Goal: Ask a question: Seek information or help from site administrators or community

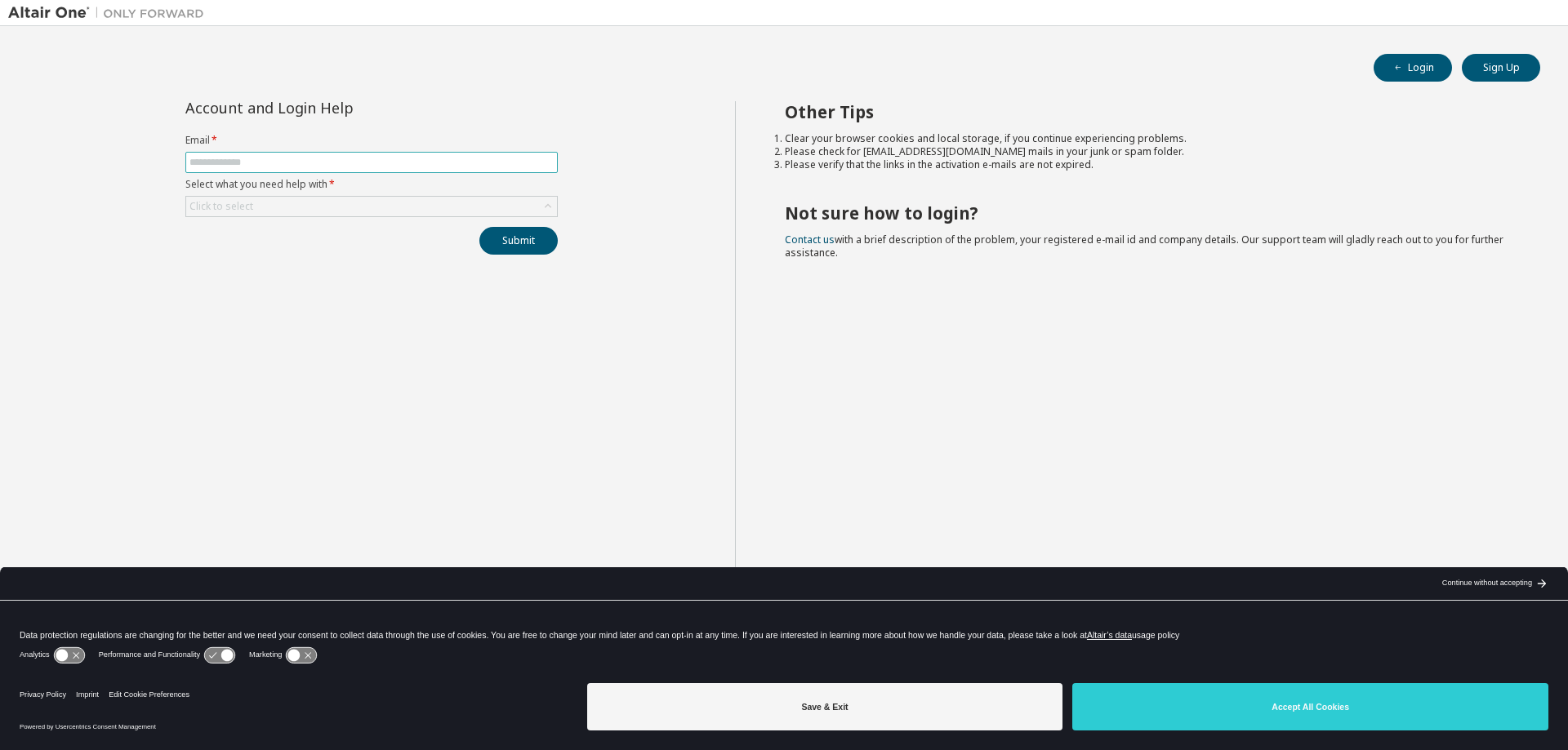
click at [276, 159] on input "text" at bounding box center [372, 162] width 365 height 13
type input "**********"
click at [479, 227] on button "Submit" at bounding box center [518, 241] width 78 height 28
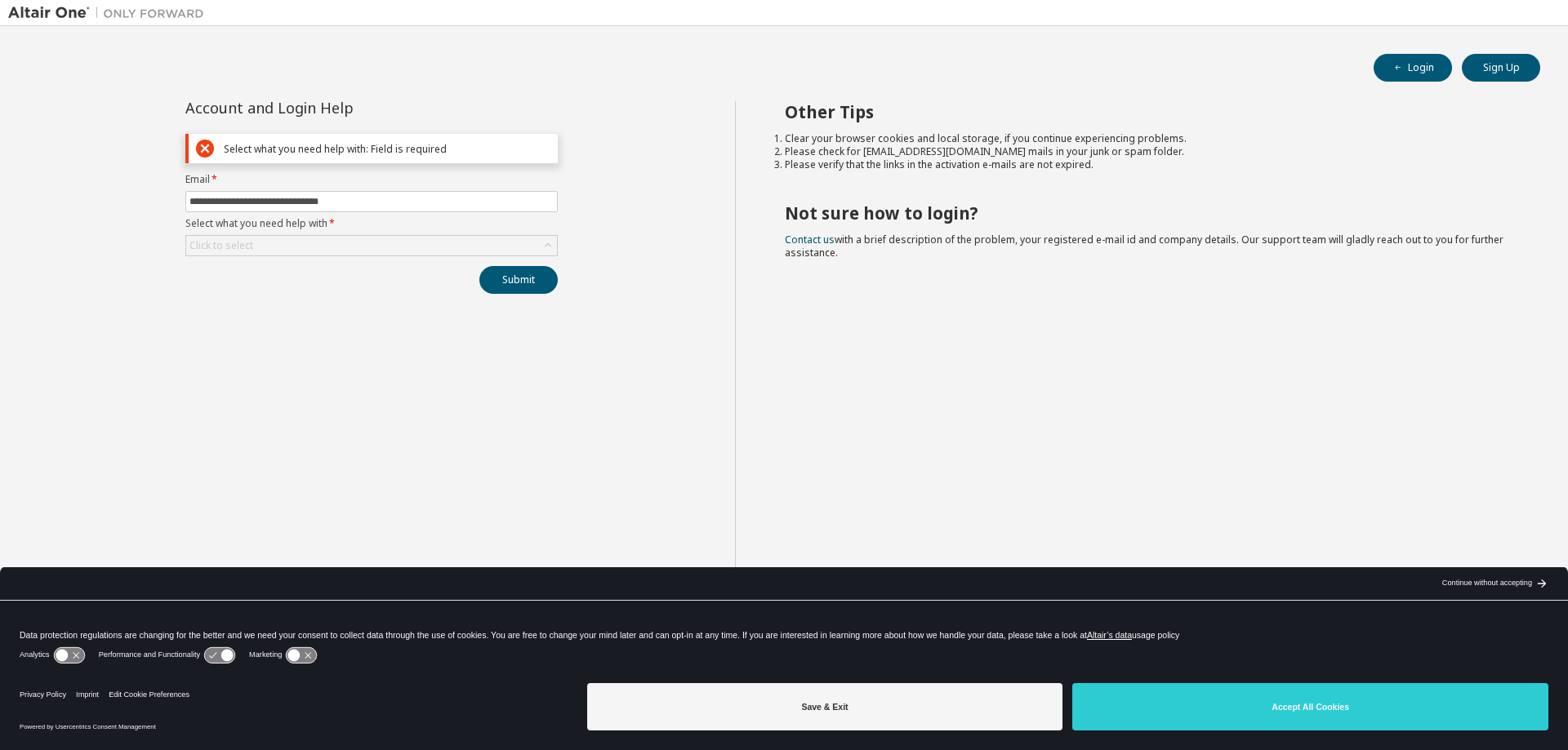
click at [325, 224] on label "Select what you need help with *" at bounding box center [372, 223] width 373 height 13
click at [381, 251] on div "Click to select" at bounding box center [371, 246] width 371 height 20
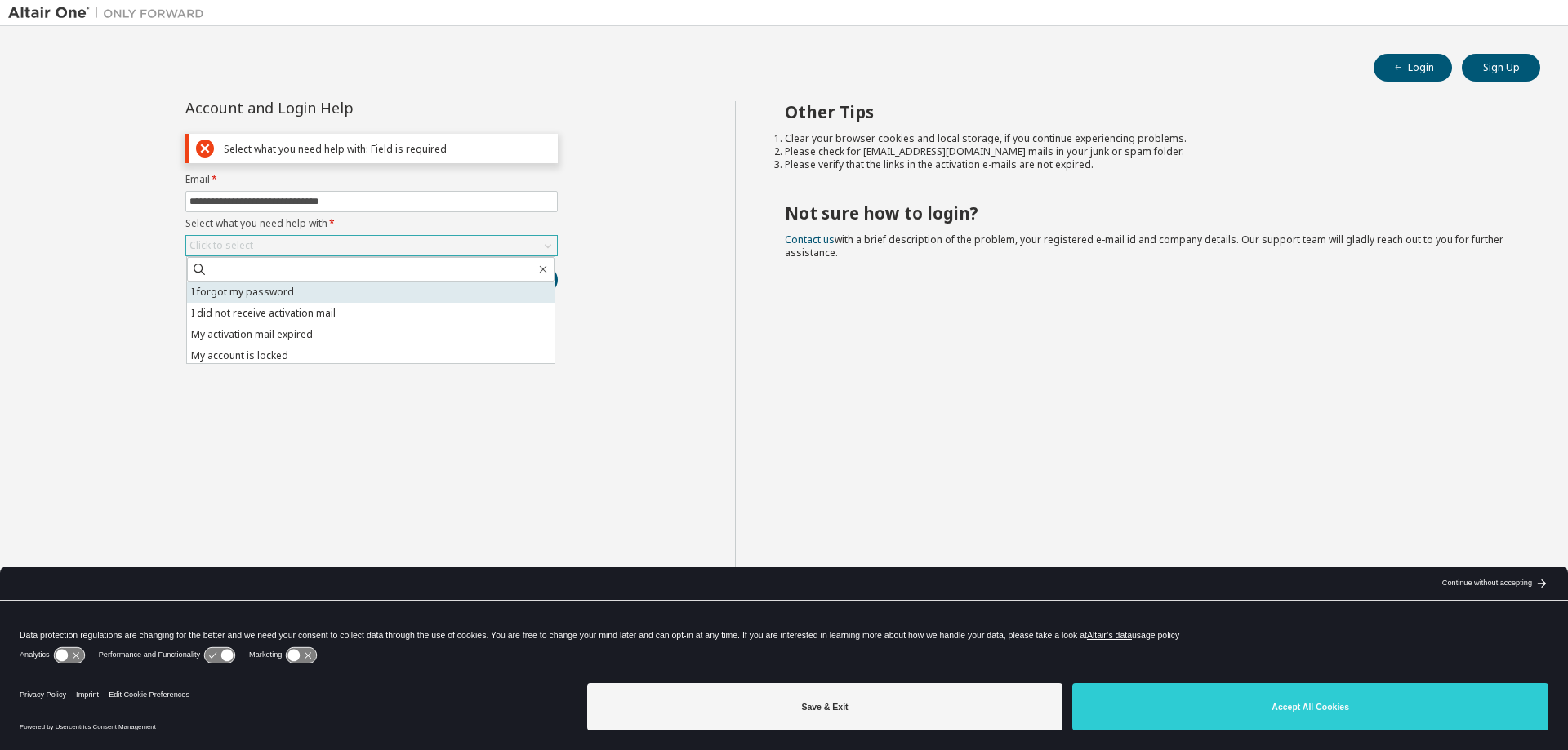
click at [269, 297] on li "I forgot my password" at bounding box center [371, 292] width 368 height 21
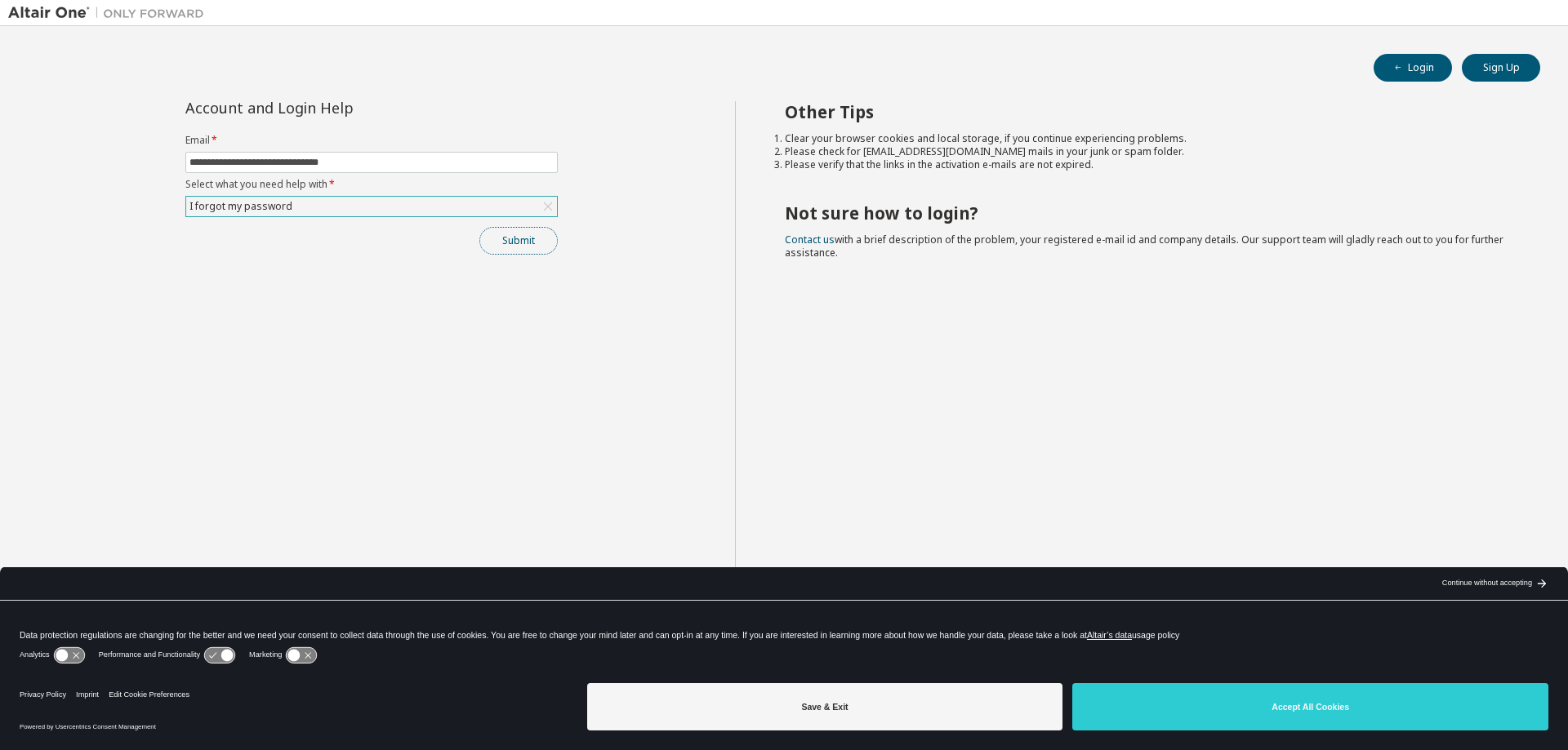
click at [506, 245] on button "Submit" at bounding box center [518, 241] width 78 height 28
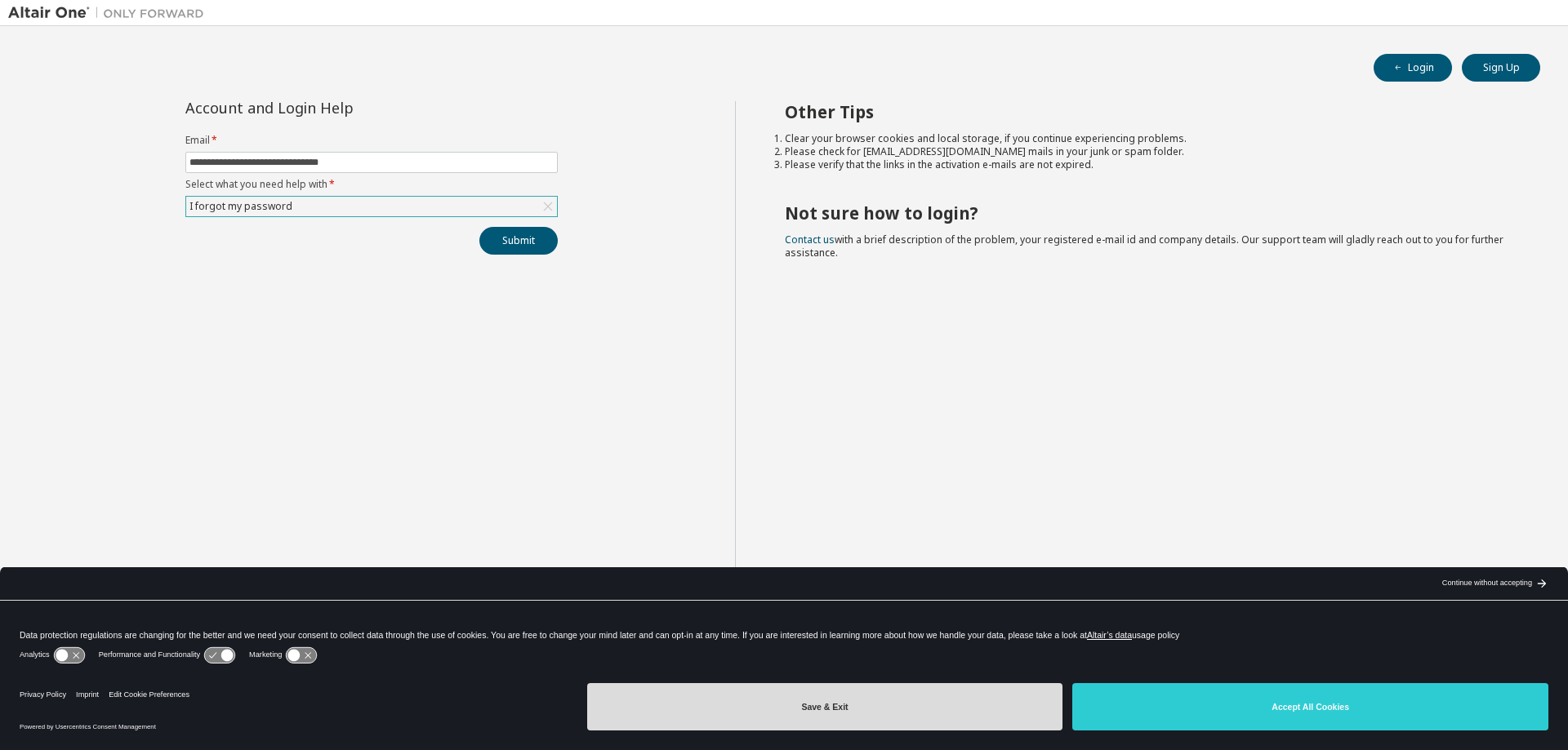
click at [984, 714] on button "Save & Exit" at bounding box center [825, 706] width 476 height 47
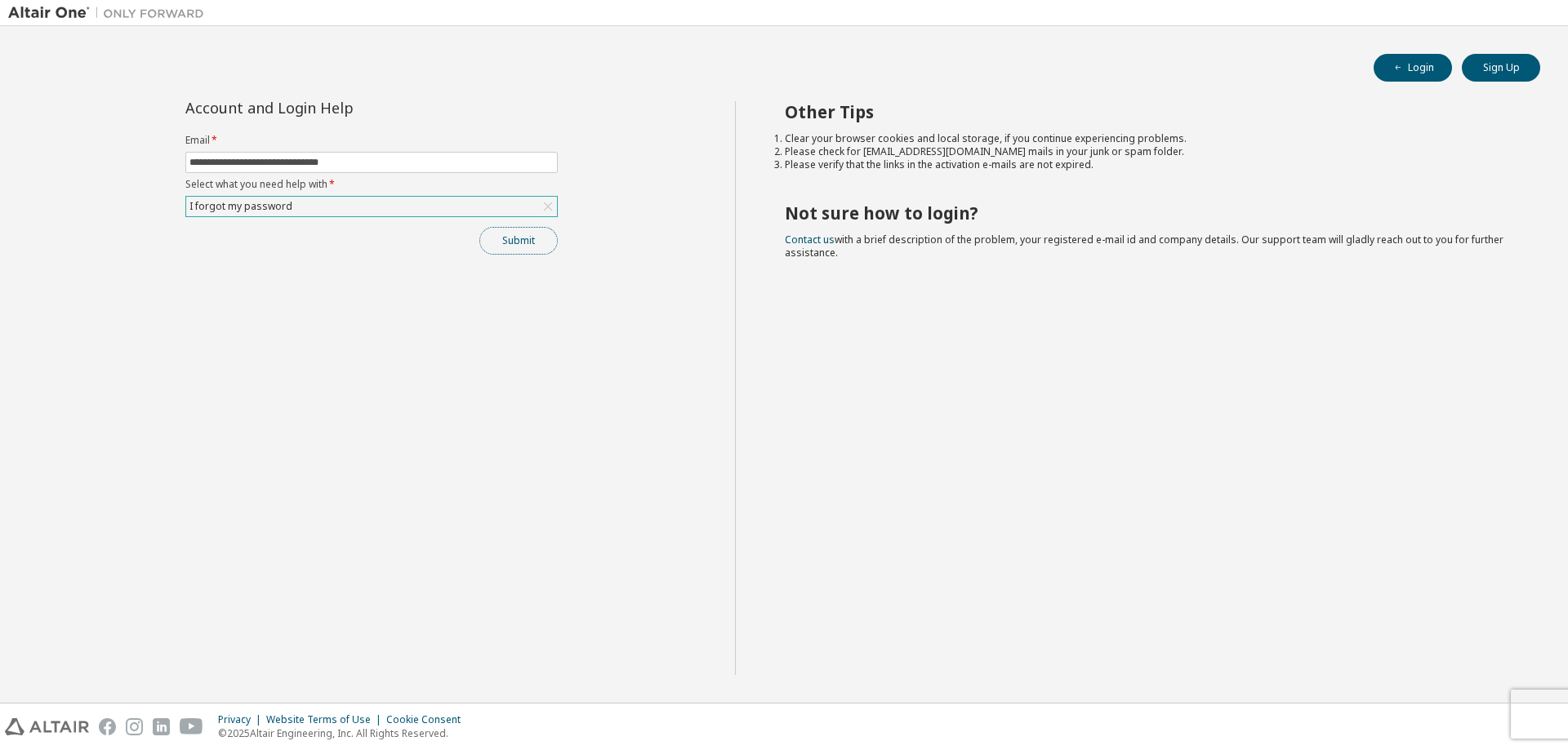
click at [520, 241] on button "Submit" at bounding box center [518, 241] width 78 height 28
click at [287, 172] on span at bounding box center [372, 162] width 373 height 21
click at [280, 159] on input "text" at bounding box center [372, 162] width 365 height 13
click at [479, 227] on button "Submit" at bounding box center [518, 241] width 78 height 28
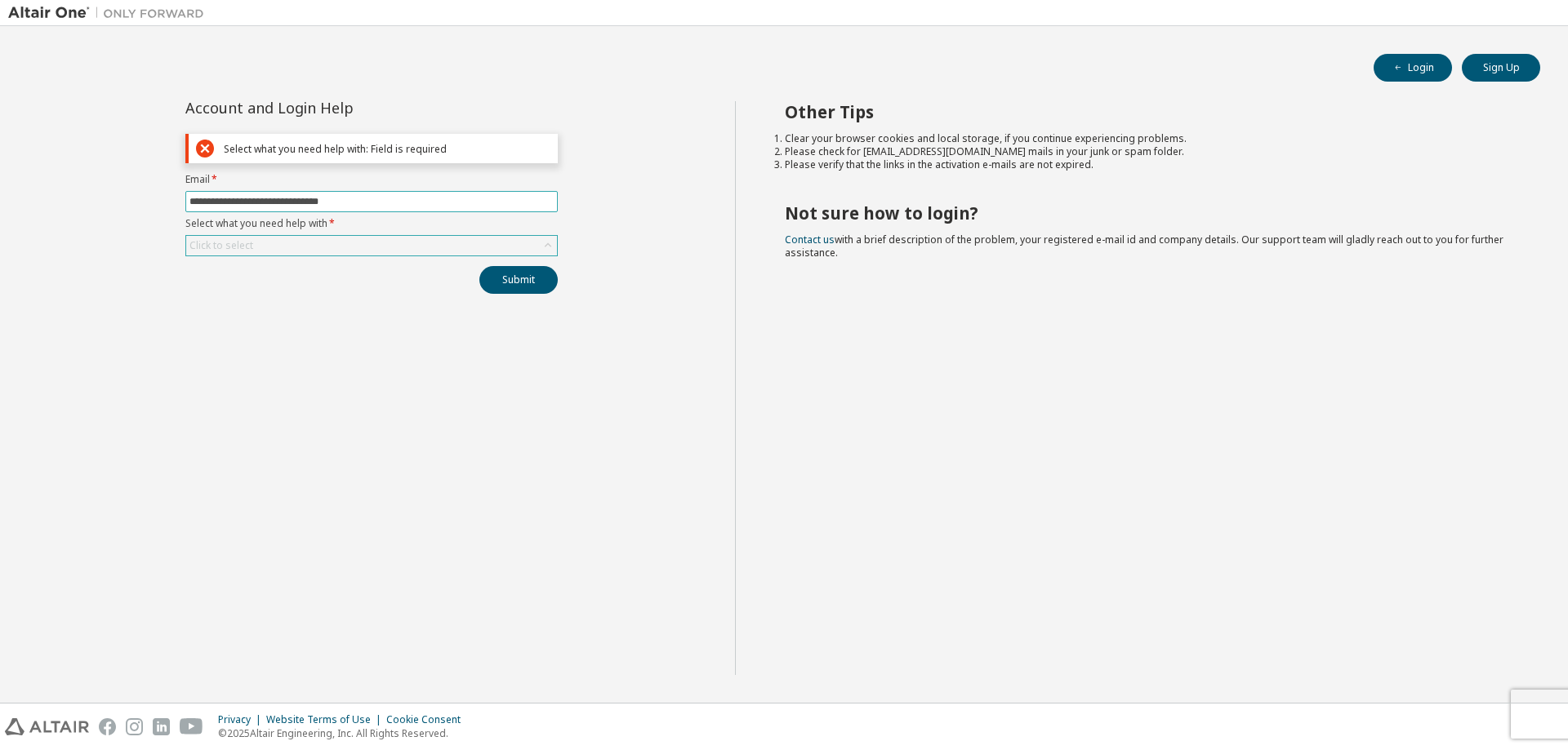
type input "**********"
click at [271, 244] on div "Click to select" at bounding box center [371, 246] width 371 height 20
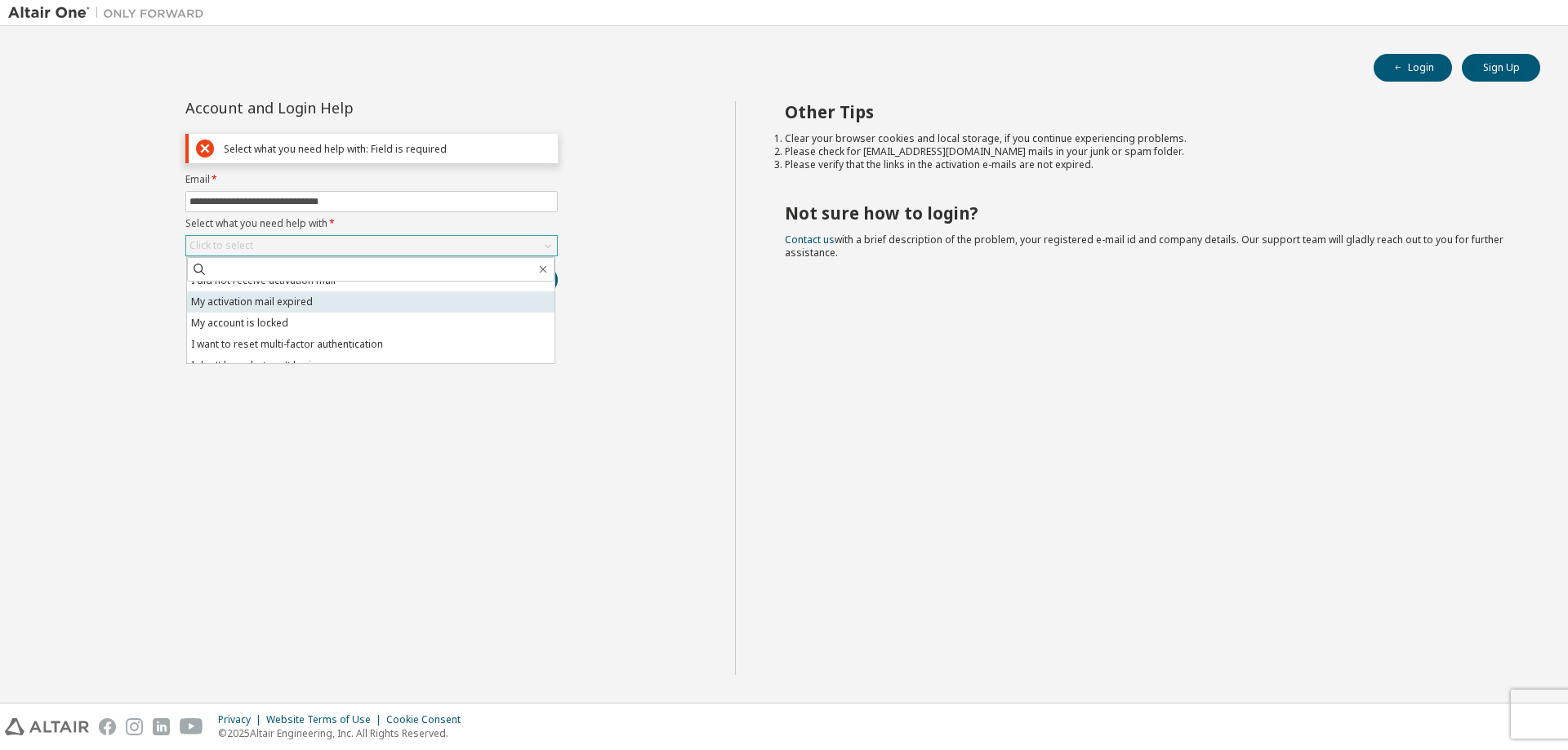
scroll to position [46, 0]
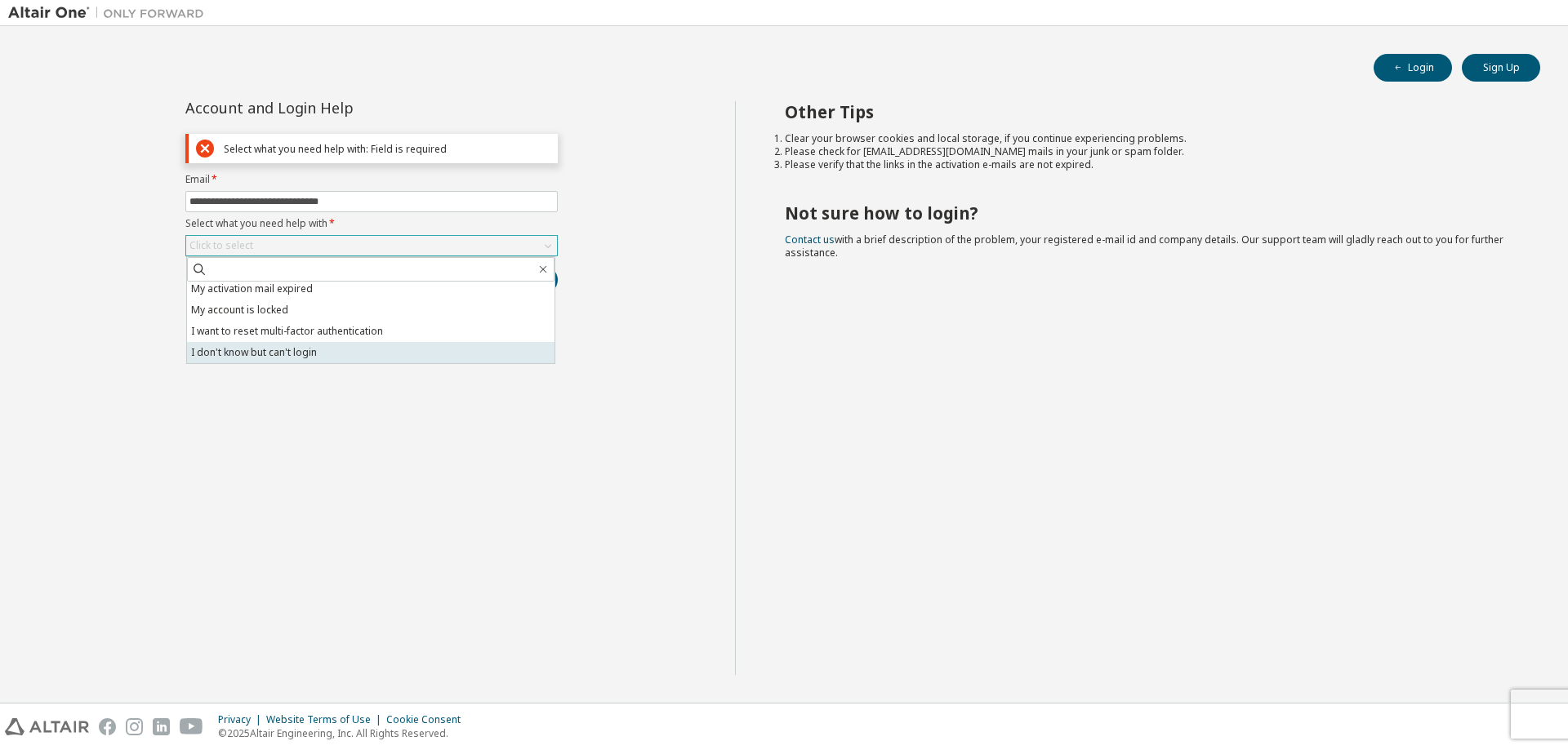
click at [336, 353] on li "I don't know but can't login" at bounding box center [371, 353] width 368 height 21
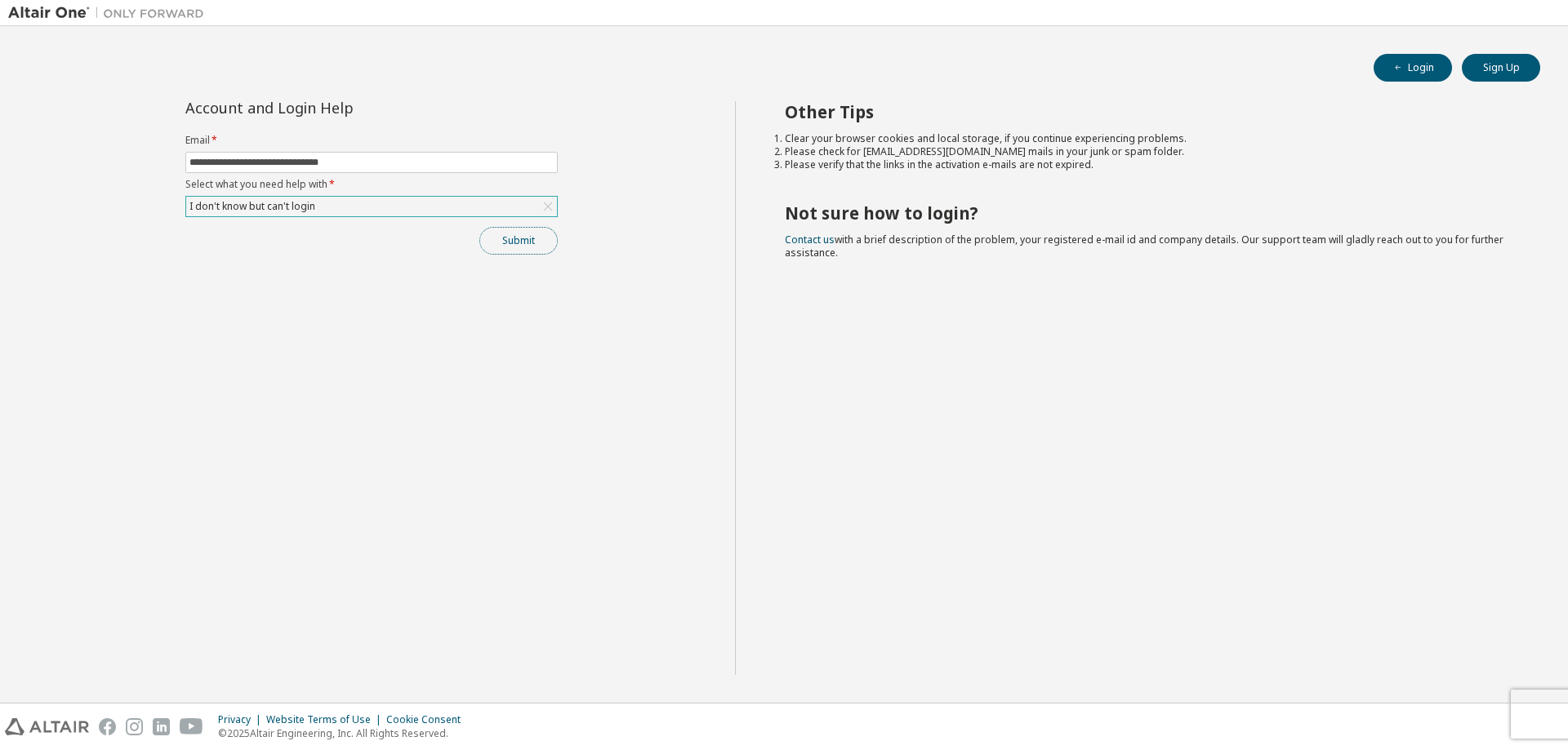
click at [512, 245] on button "Submit" at bounding box center [518, 241] width 78 height 28
click at [1435, 706] on link "Altair support" at bounding box center [1448, 706] width 65 height 14
click at [1443, 705] on link "Altair support" at bounding box center [1448, 706] width 65 height 14
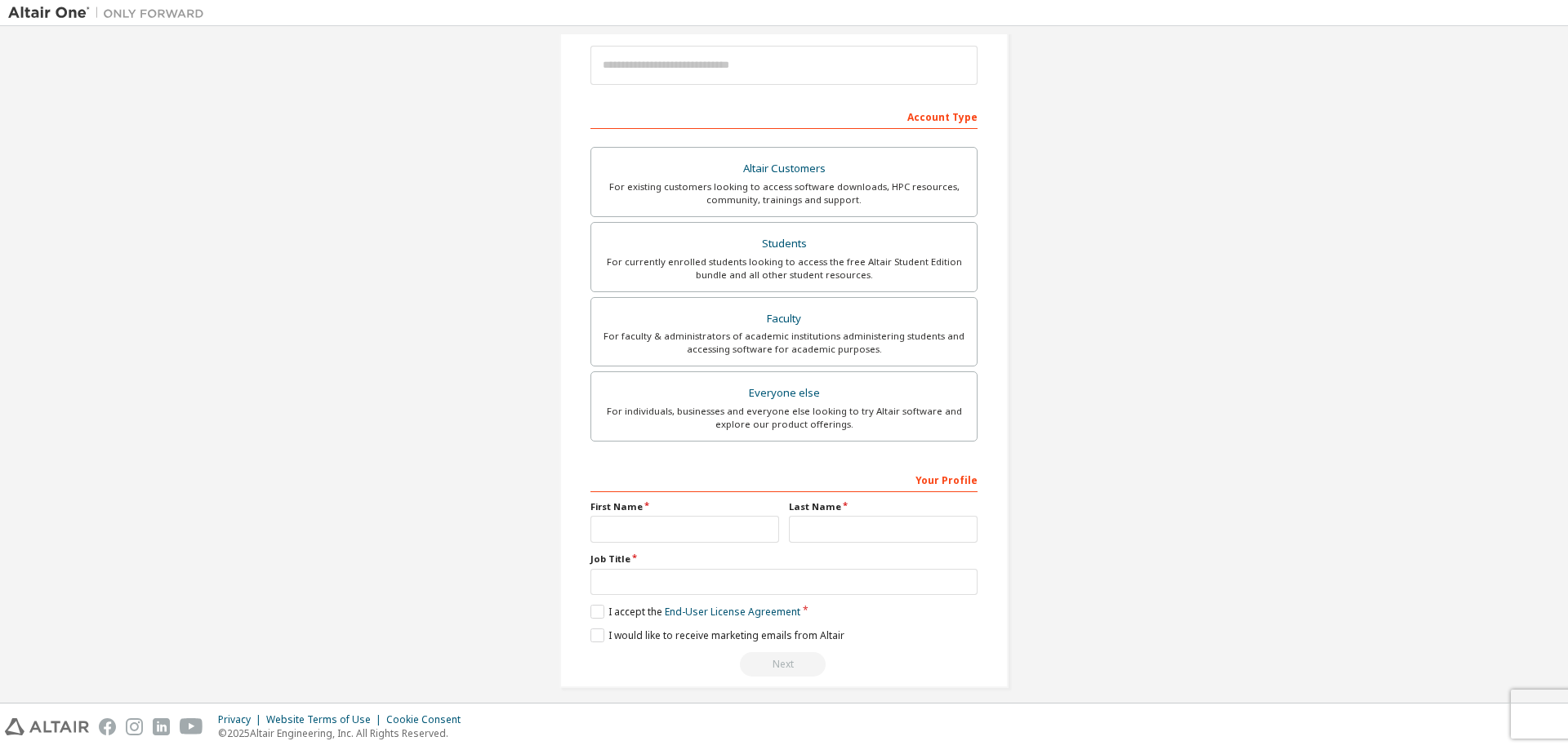
scroll to position [205, 0]
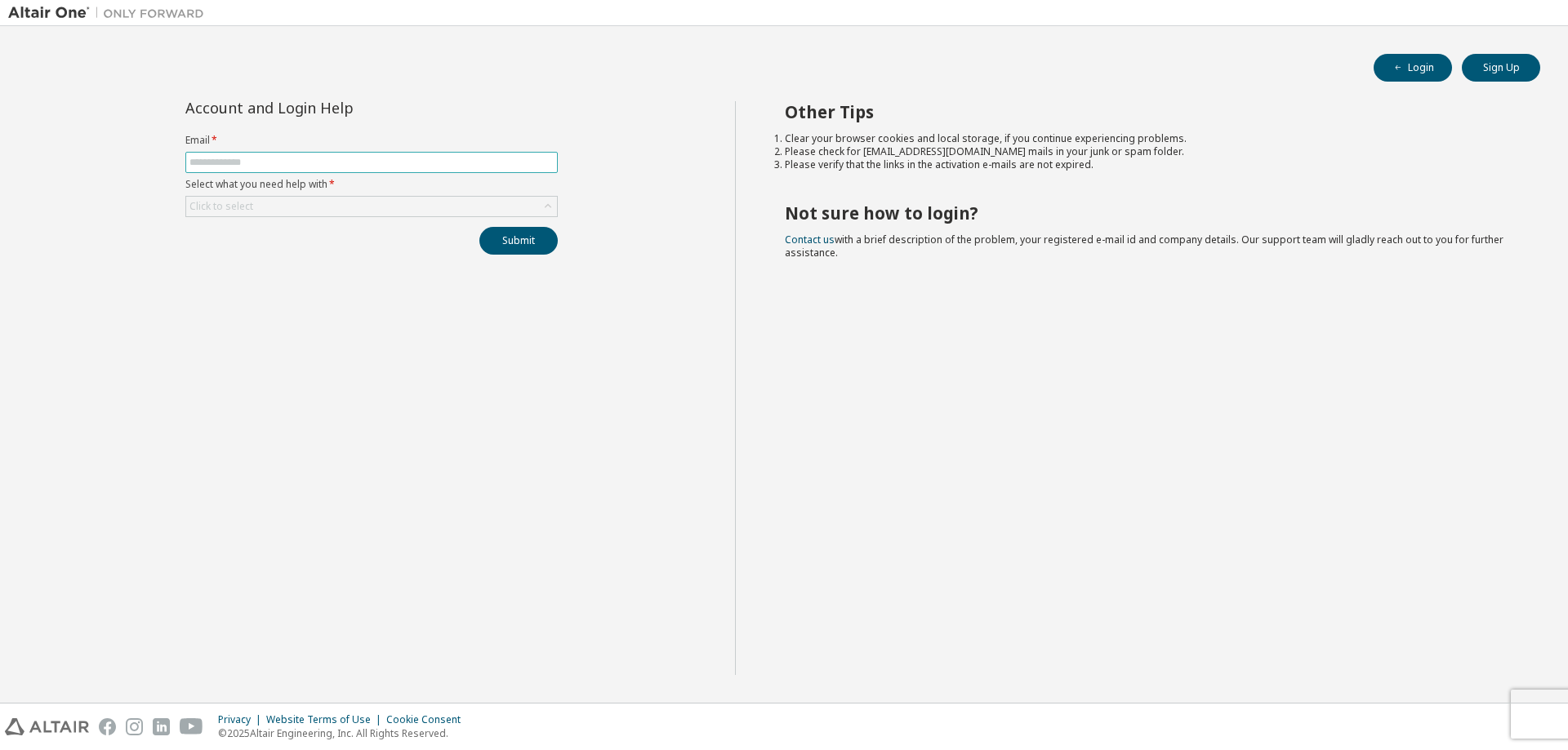
click at [425, 168] on input "text" at bounding box center [372, 162] width 365 height 13
click at [402, 169] on input "**********" at bounding box center [372, 162] width 365 height 13
type input "**********"
click at [322, 206] on div "Click to select" at bounding box center [371, 207] width 371 height 20
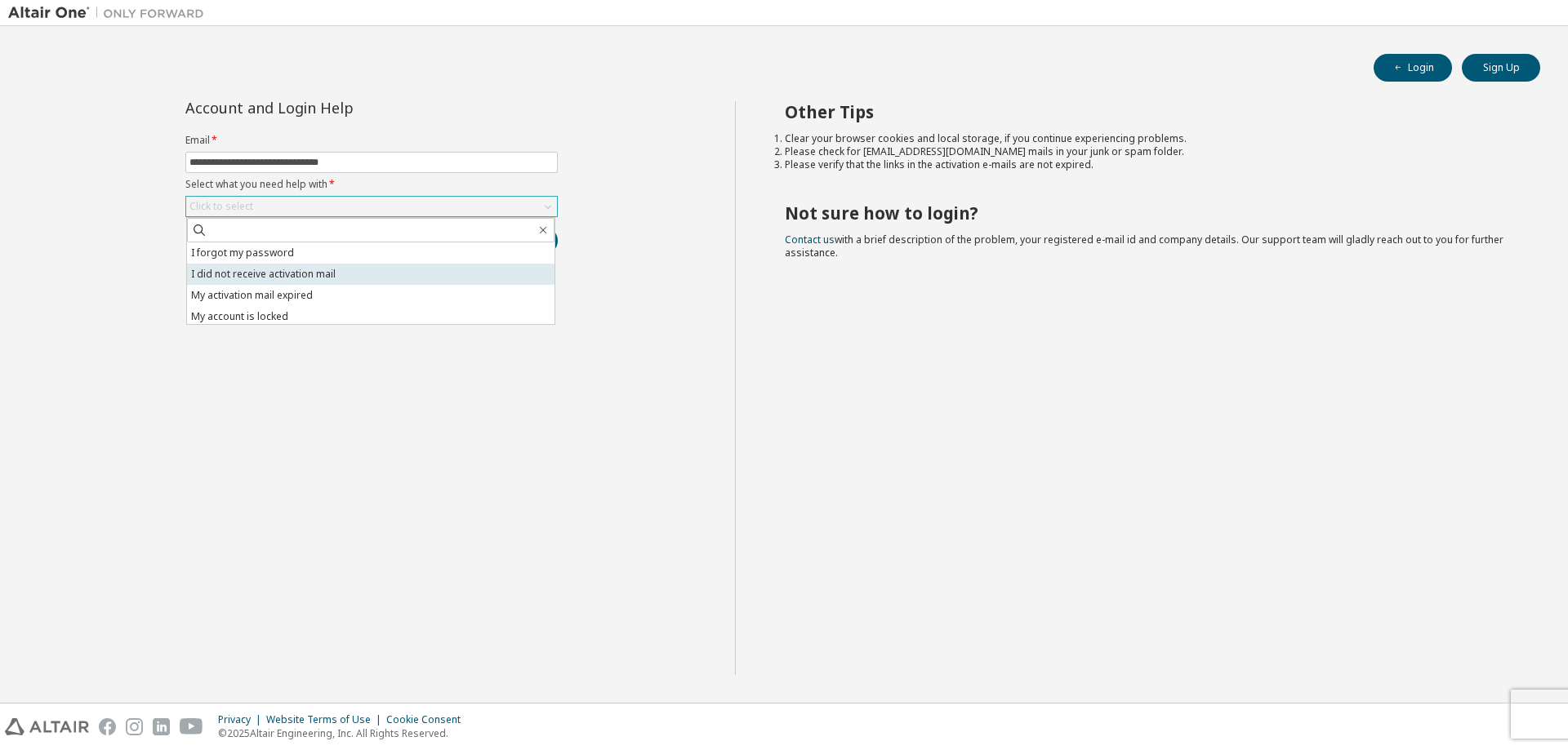
scroll to position [46, 0]
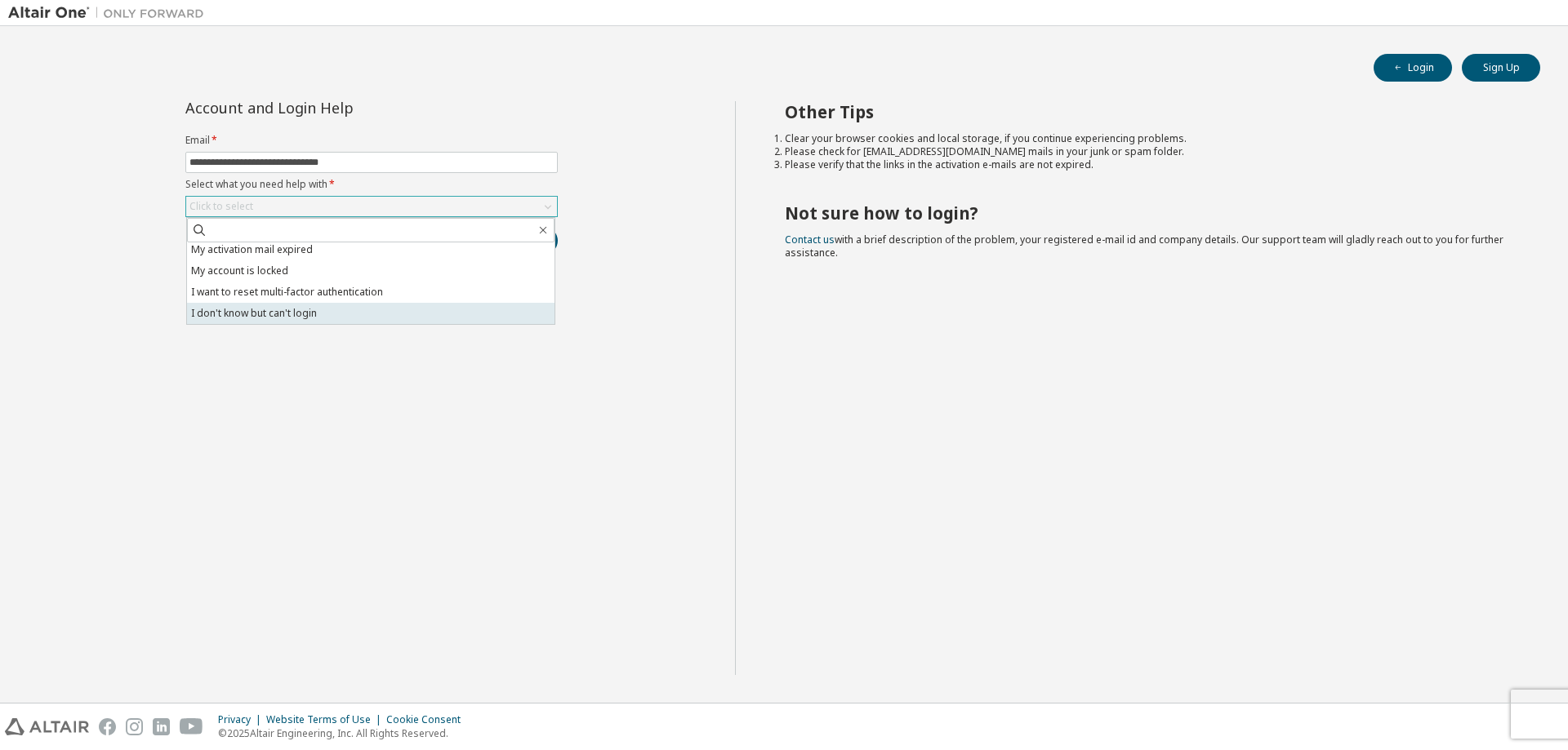
click at [357, 311] on li "I don't know but can't login" at bounding box center [371, 313] width 368 height 21
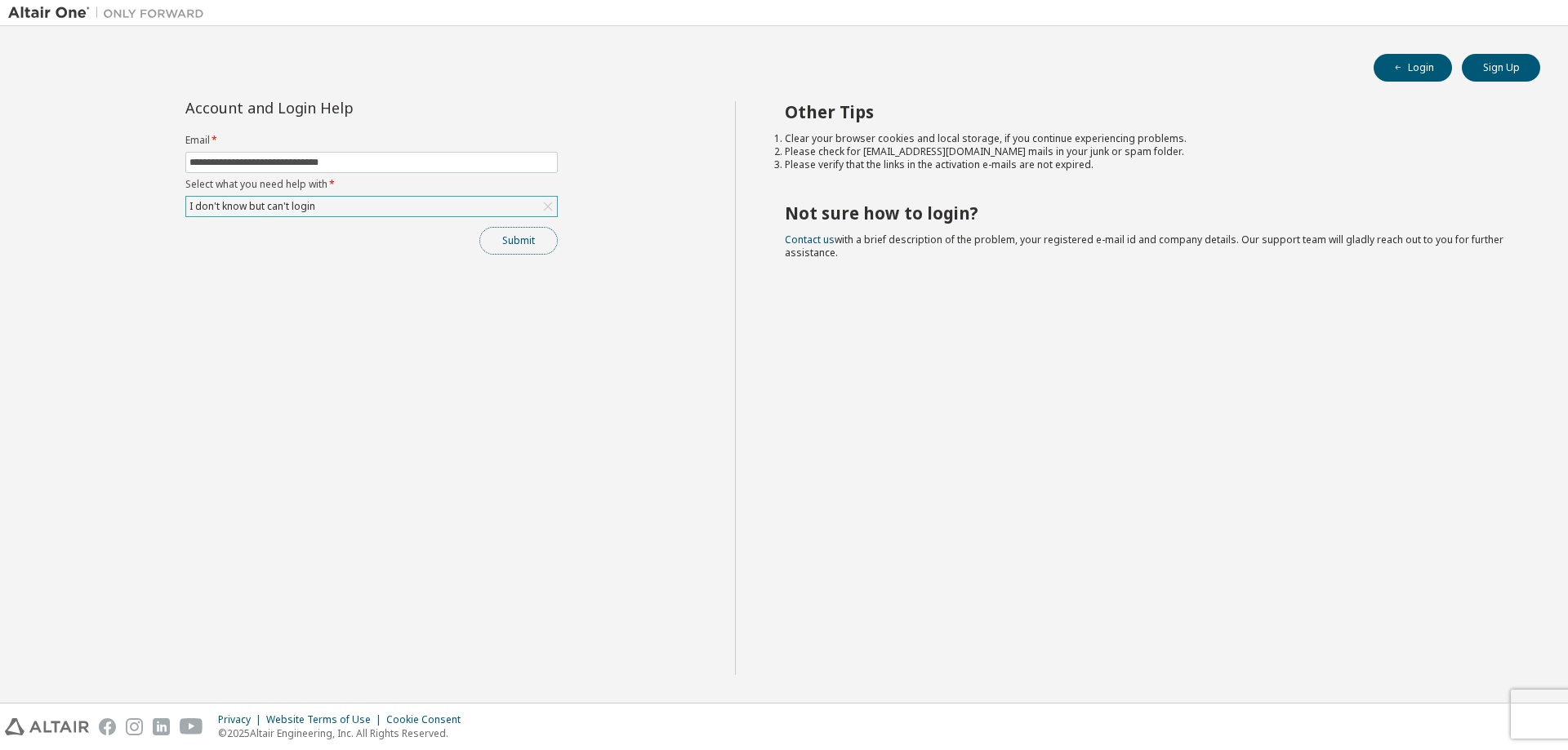
click at [516, 246] on button "Submit" at bounding box center [518, 241] width 78 height 28
click at [1444, 707] on link "Altair support" at bounding box center [1448, 706] width 65 height 14
click at [1454, 706] on link "Altair support" at bounding box center [1448, 706] width 65 height 14
